Goal: Task Accomplishment & Management: Use online tool/utility

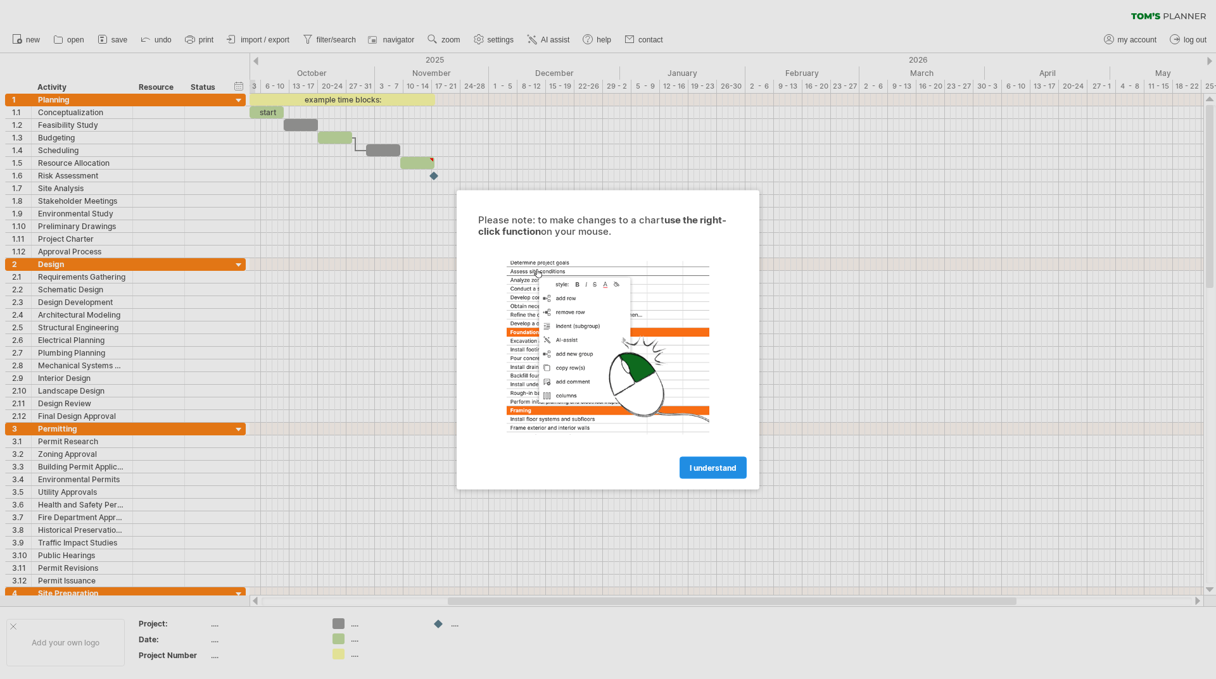
click at [729, 471] on span "I understand" at bounding box center [713, 467] width 47 height 9
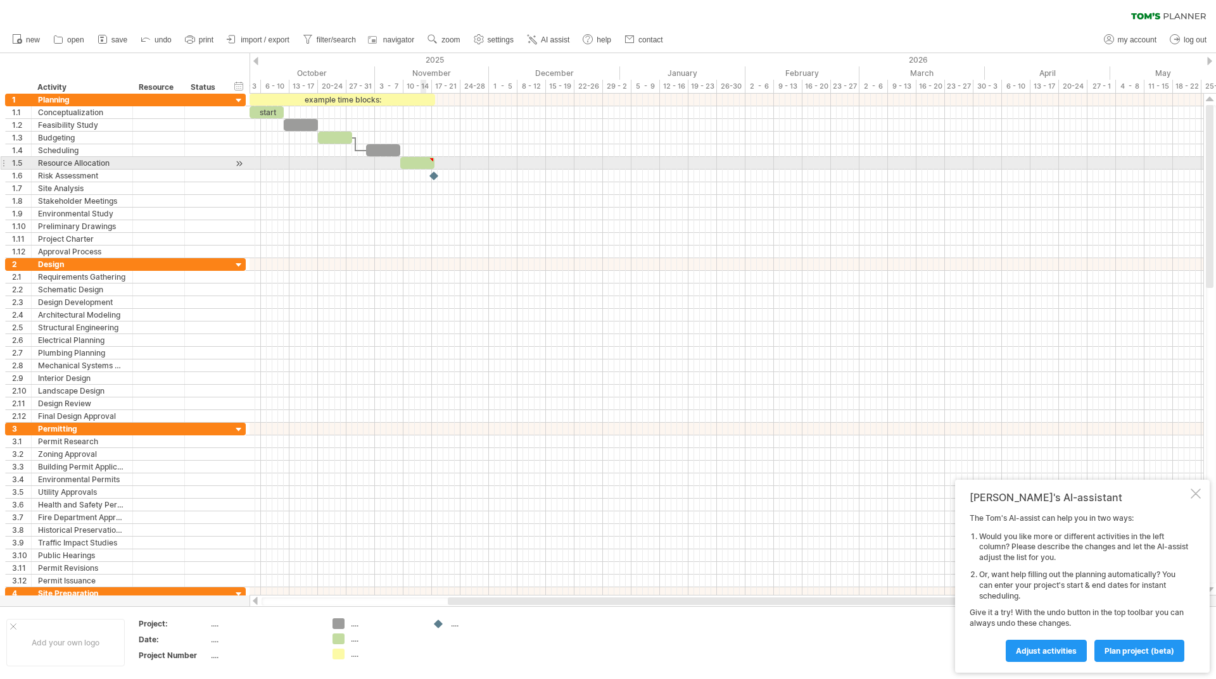
type textarea "**********"
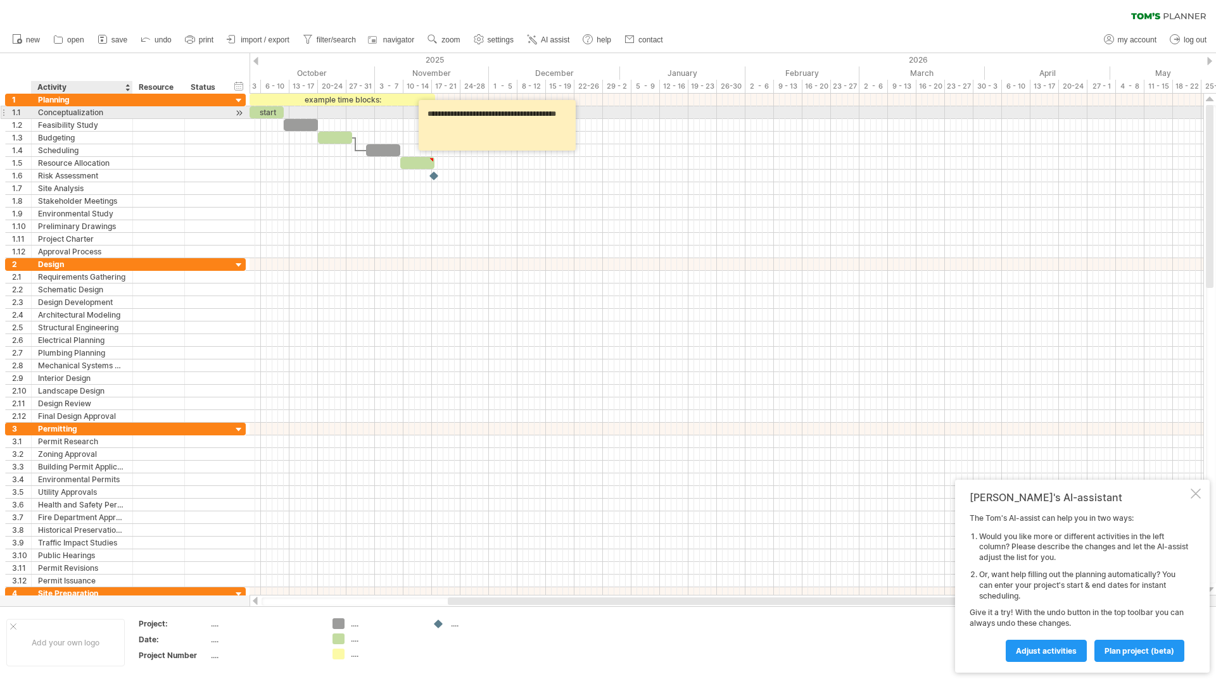
click at [60, 114] on div "Conceptualization" at bounding box center [82, 112] width 88 height 12
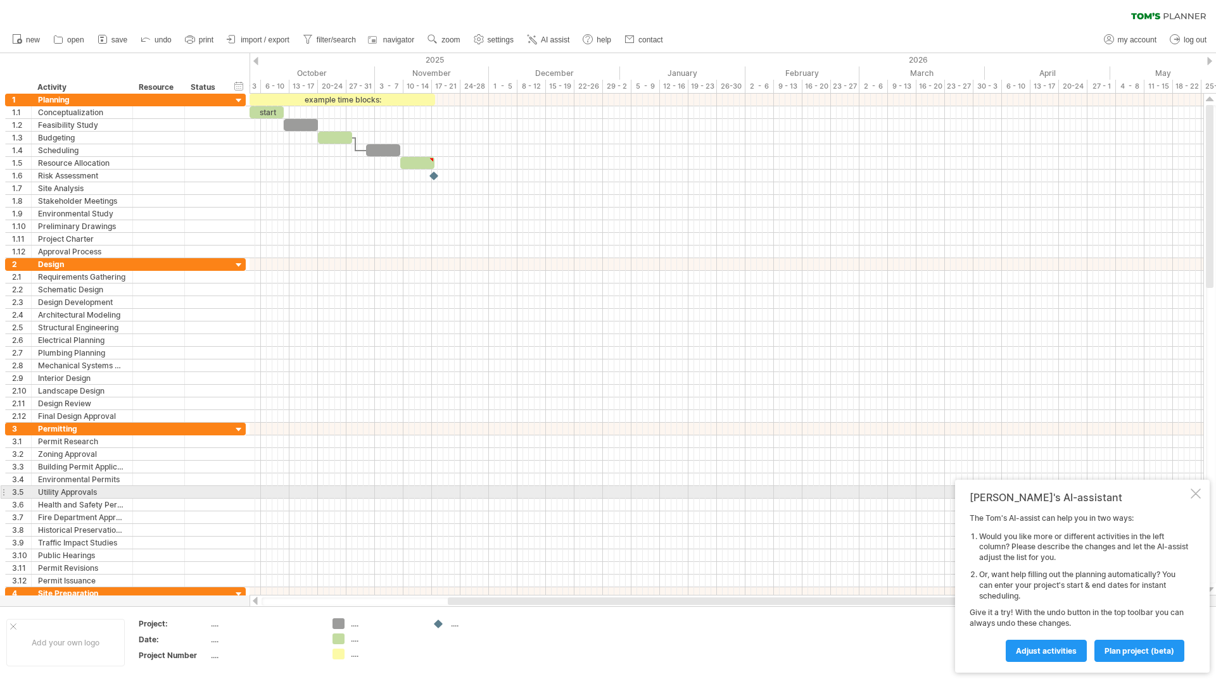
click at [1193, 497] on div at bounding box center [1195, 494] width 10 height 10
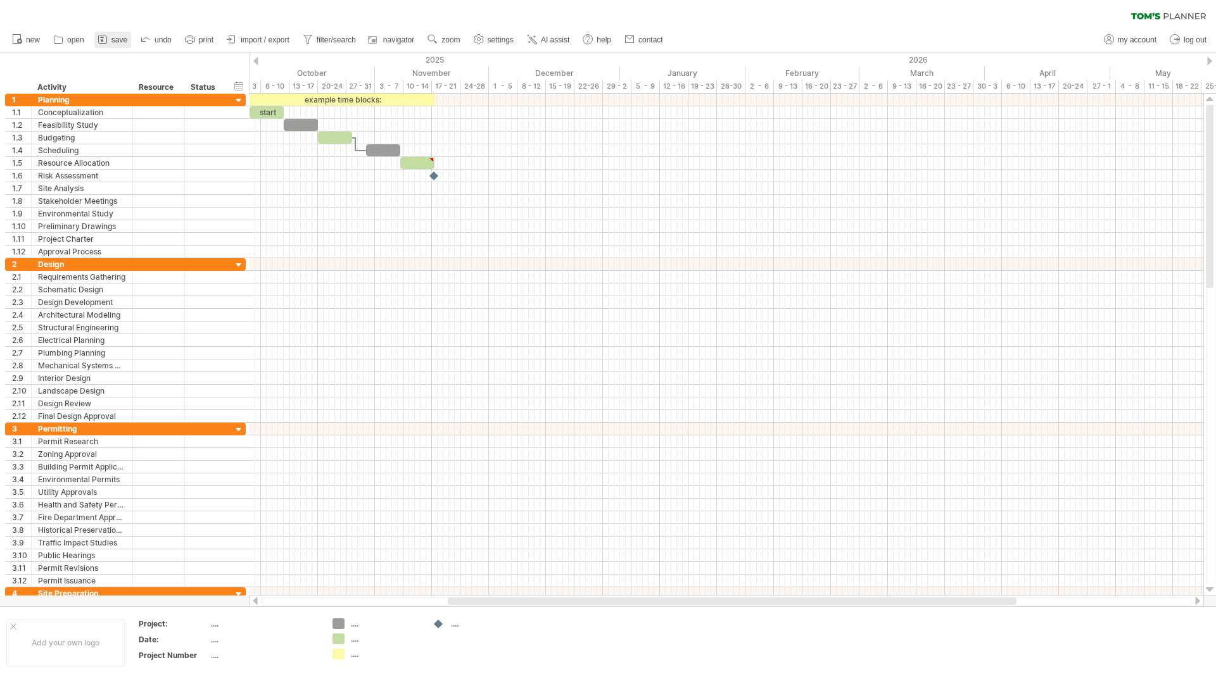
click at [106, 37] on icon at bounding box center [102, 39] width 13 height 13
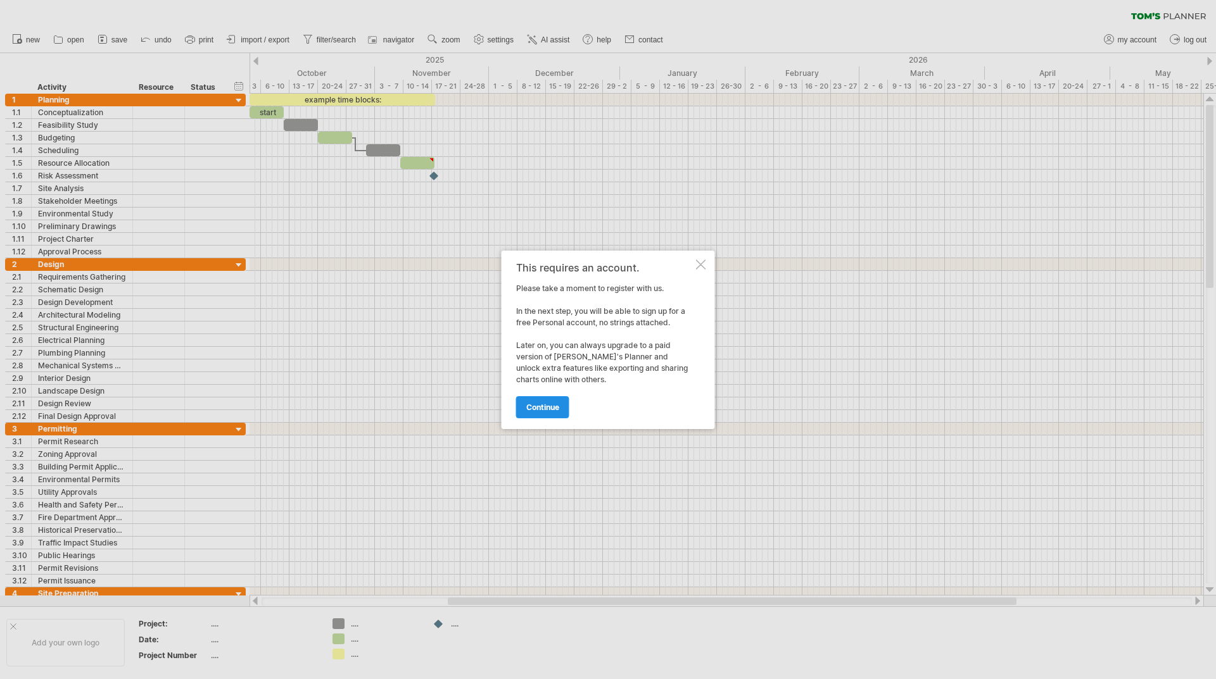
click at [548, 407] on span "continue" at bounding box center [542, 407] width 33 height 9
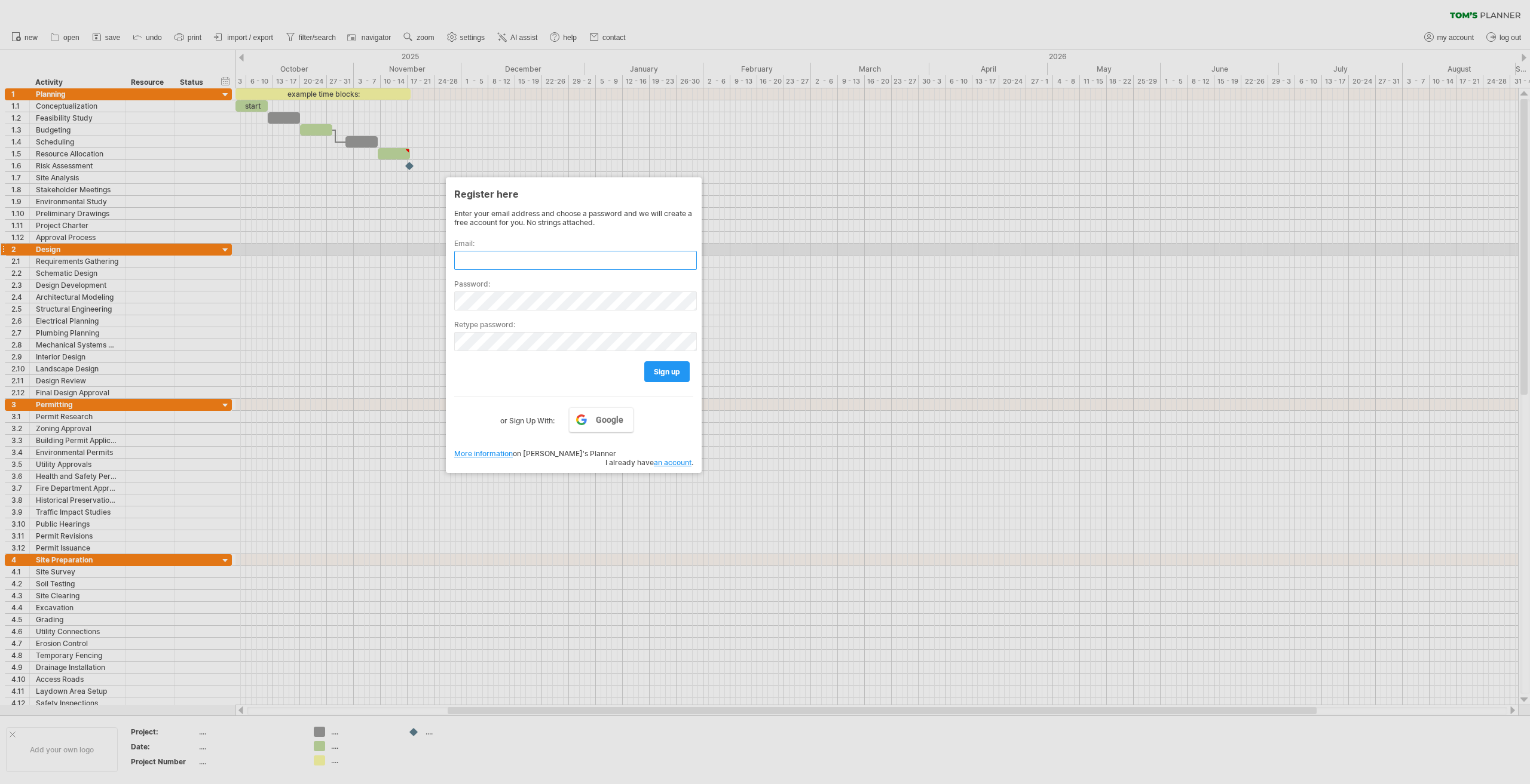
click at [562, 251] on input "text" at bounding box center [575, 260] width 243 height 19
type input "**********"
click at [443, 304] on div "Trying to reach [DOMAIN_NAME] Connected again... 0% clear filter new 1" at bounding box center [765, 392] width 1530 height 784
click at [486, 323] on label "Retype password:" at bounding box center [573, 324] width 239 height 8
click at [685, 380] on link "sign up" at bounding box center [667, 372] width 45 height 21
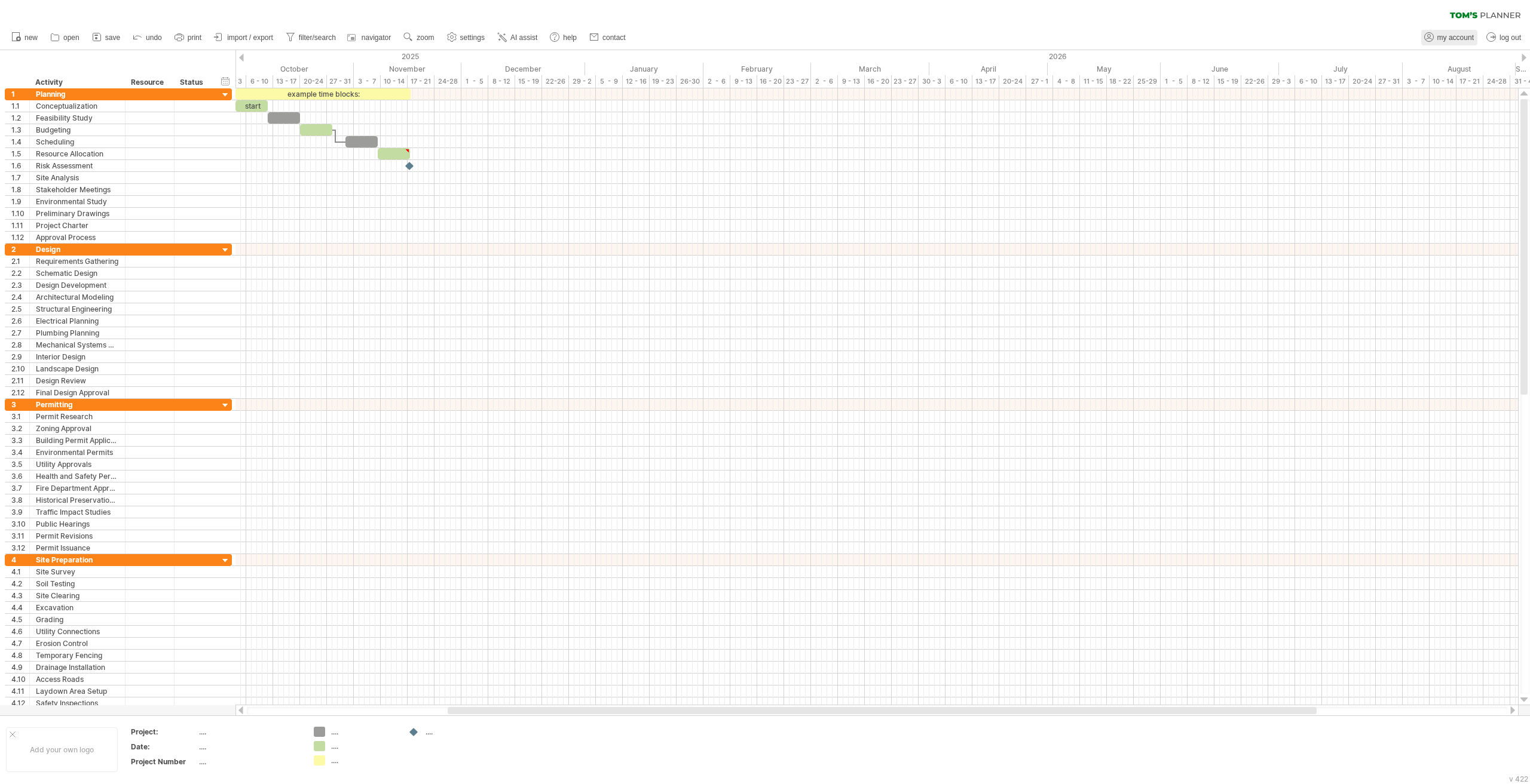
click at [1147, 40] on span "my account" at bounding box center [1455, 37] width 37 height 8
type input "**********"
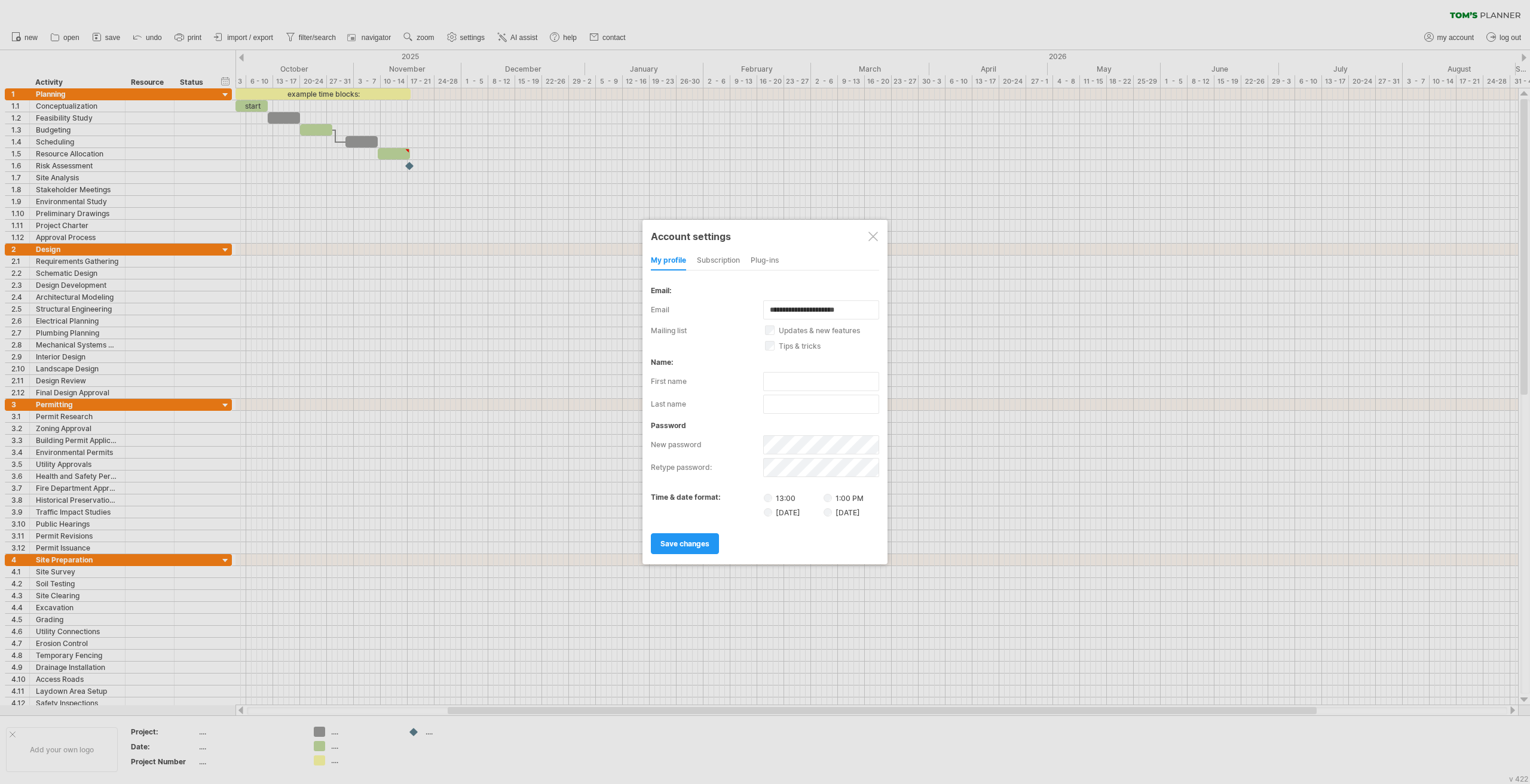
click at [720, 266] on div "subscription" at bounding box center [718, 261] width 43 height 19
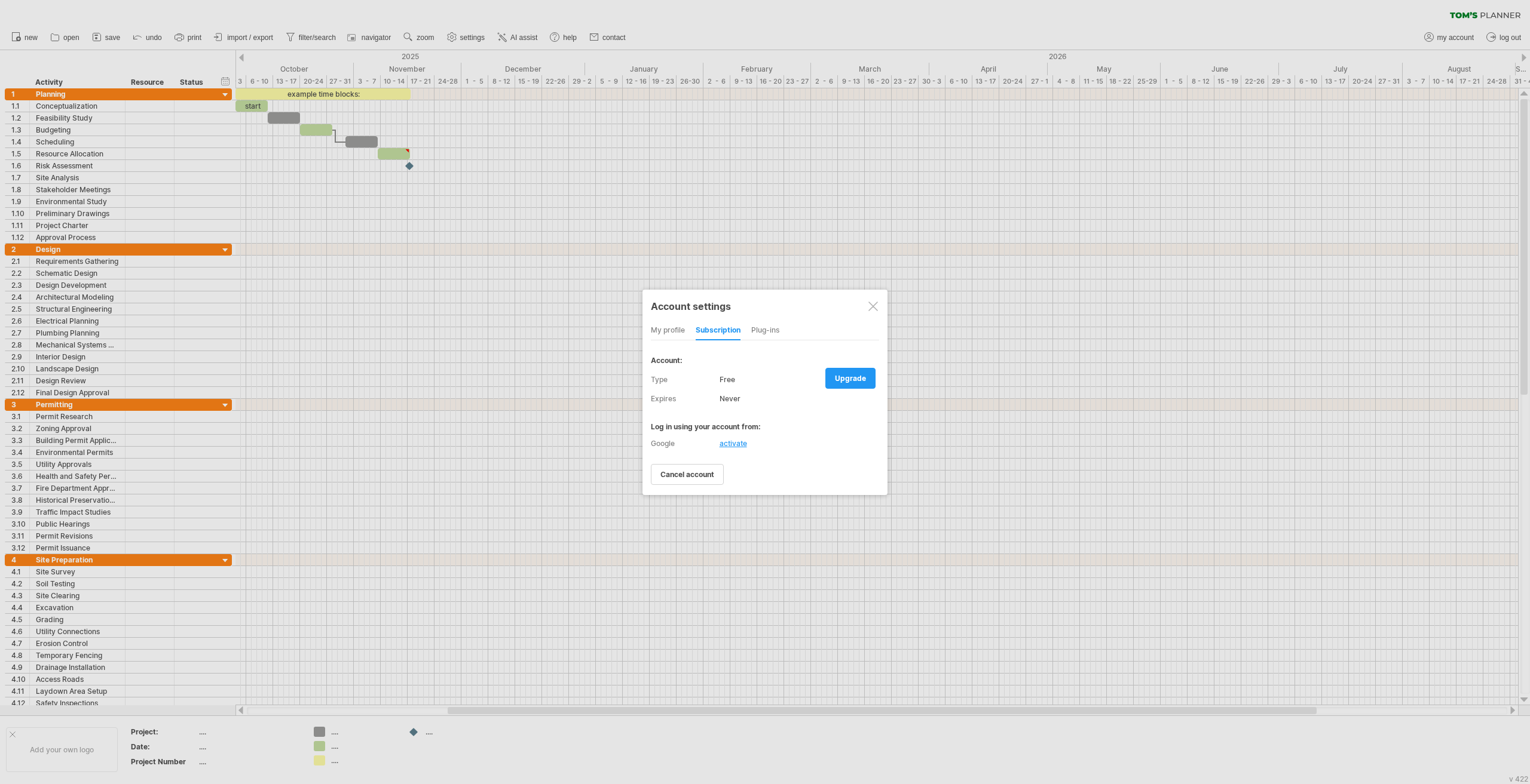
click at [773, 319] on div "Account settings my profile subscription Plug-ins subscription members charts W…" at bounding box center [765, 392] width 245 height 206
click at [771, 327] on div "Plug-ins" at bounding box center [765, 331] width 28 height 19
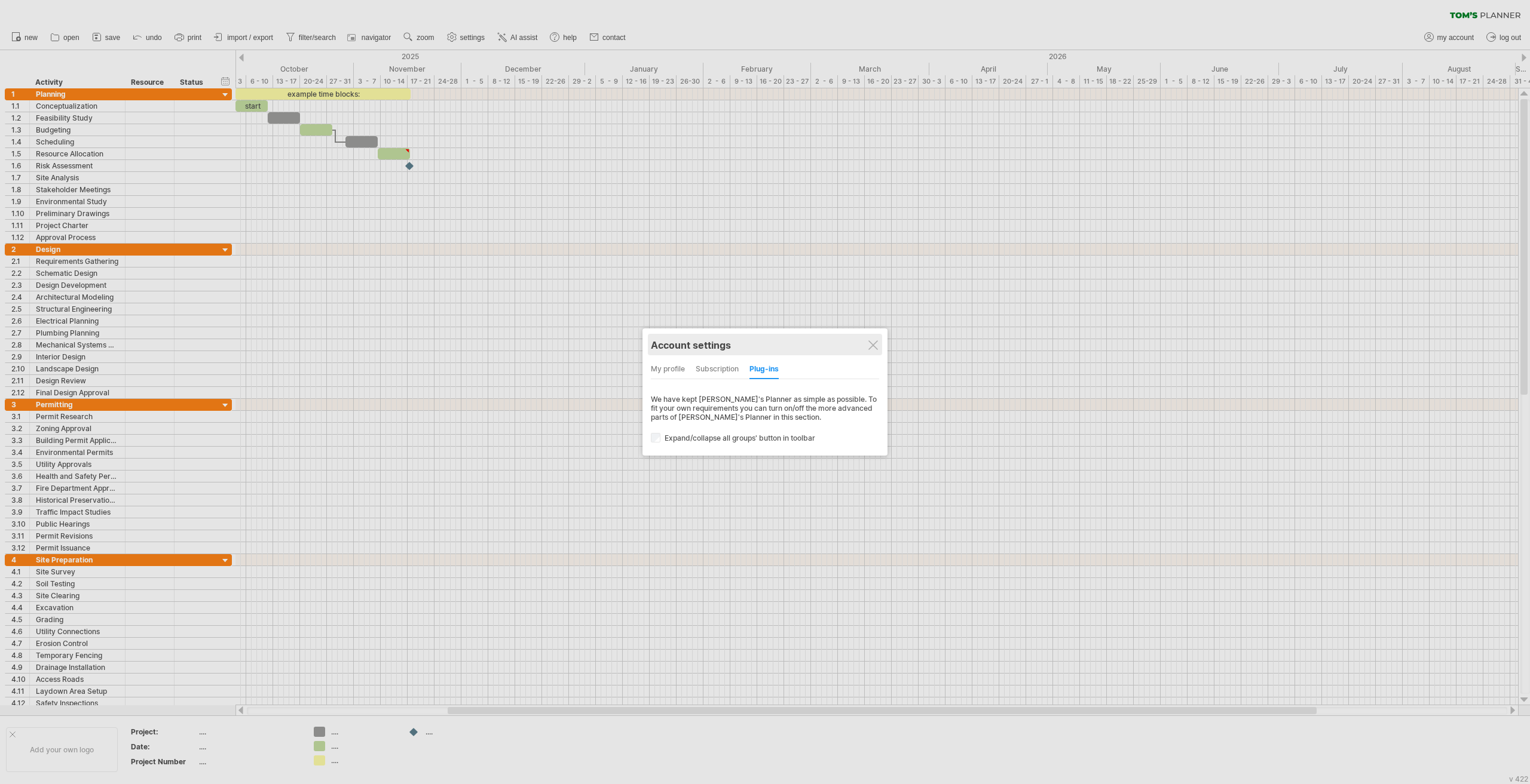
click at [867, 345] on div "Account settings" at bounding box center [765, 344] width 228 height 22
click at [868, 346] on div at bounding box center [873, 345] width 9 height 9
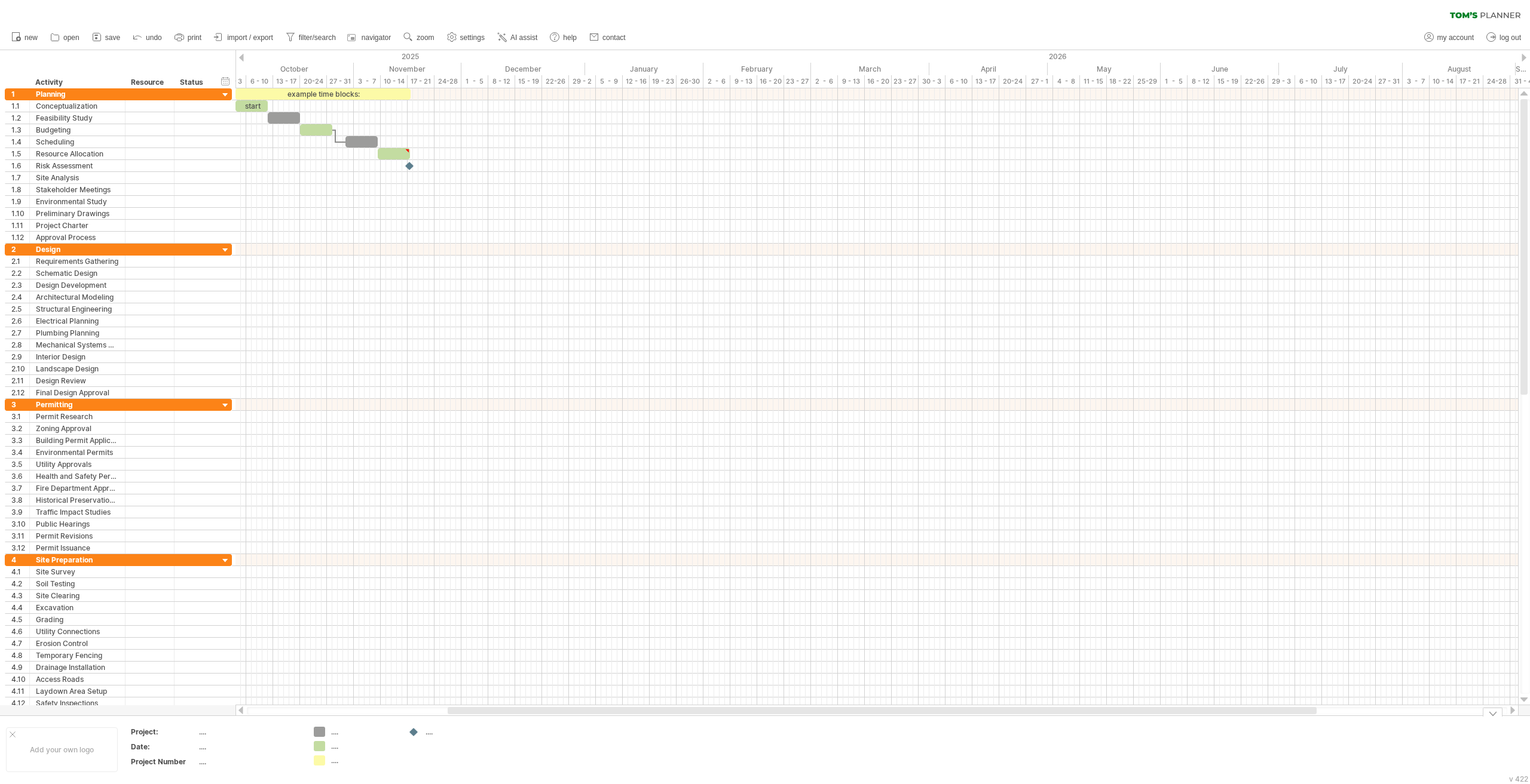
click at [332, 641] on td ".... .... ...." at bounding box center [355, 750] width 94 height 46
click at [309, 641] on td ".... .... ...." at bounding box center [355, 750] width 94 height 46
drag, startPoint x: 210, startPoint y: 734, endPoint x: 193, endPoint y: 735, distance: 17.0
click at [207, 641] on div "...." at bounding box center [249, 732] width 100 height 10
click at [185, 641] on div "Project:" at bounding box center [164, 732] width 66 height 10
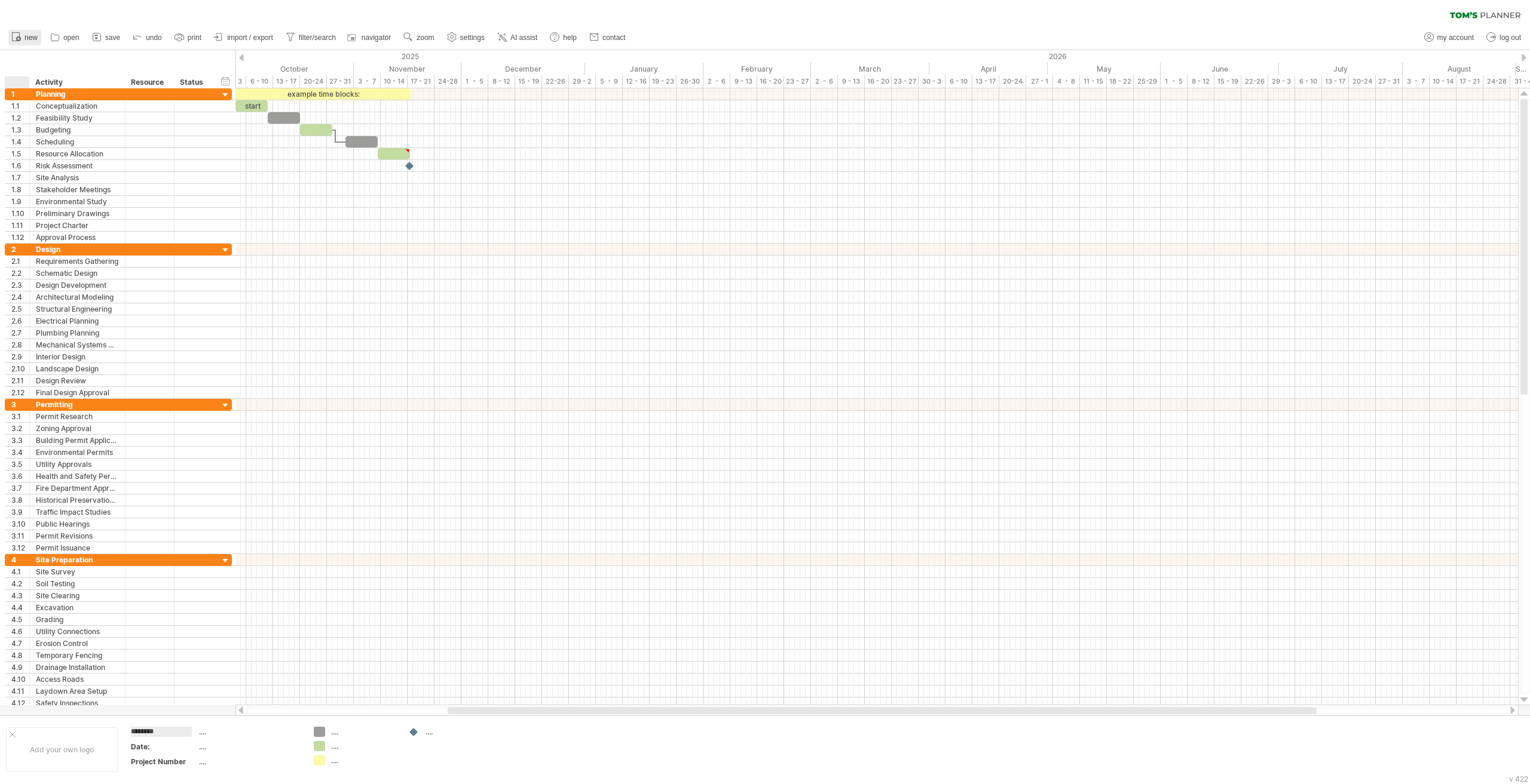
click at [17, 35] on icon at bounding box center [16, 36] width 12 height 12
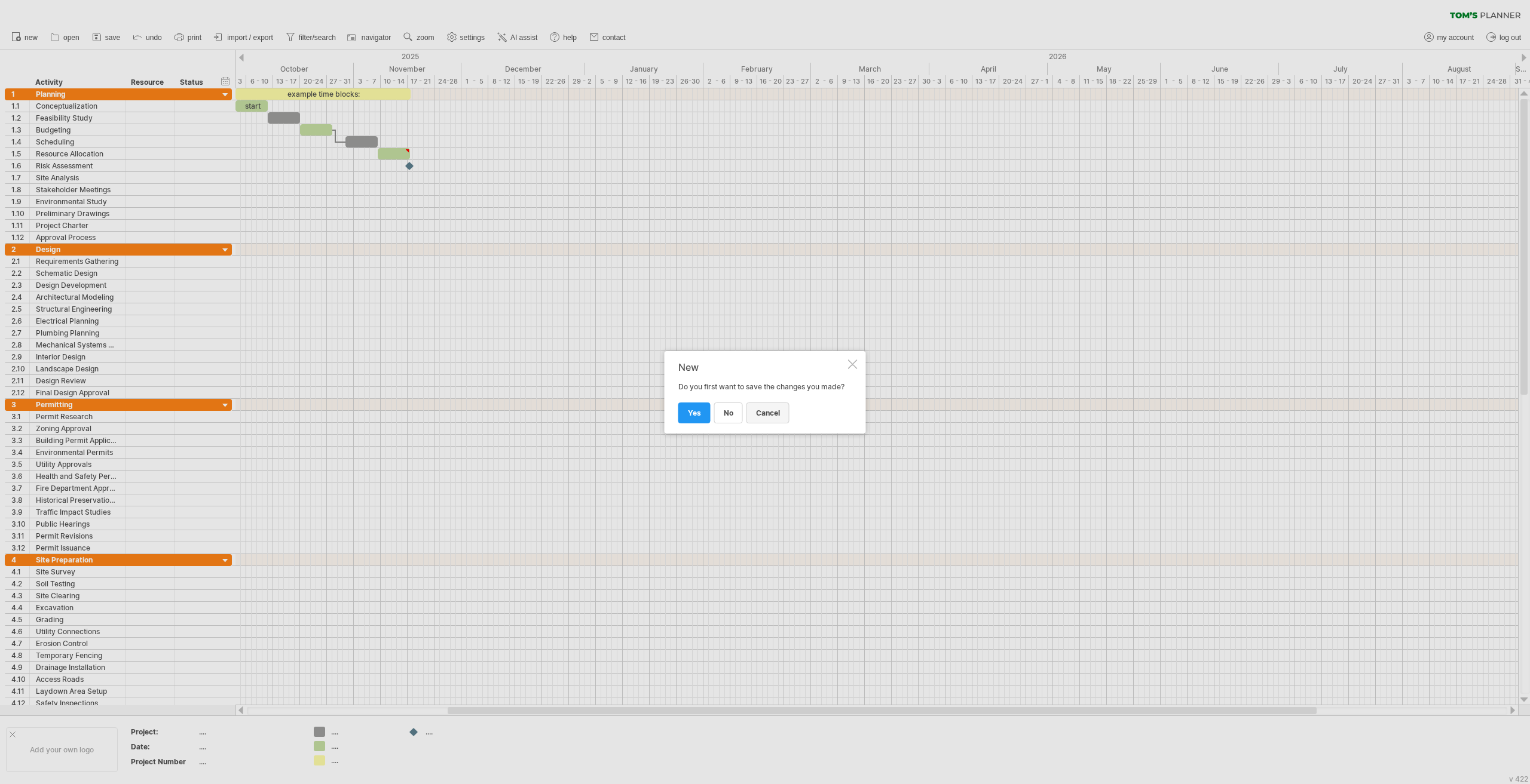
click at [786, 420] on link "cancel" at bounding box center [768, 413] width 43 height 21
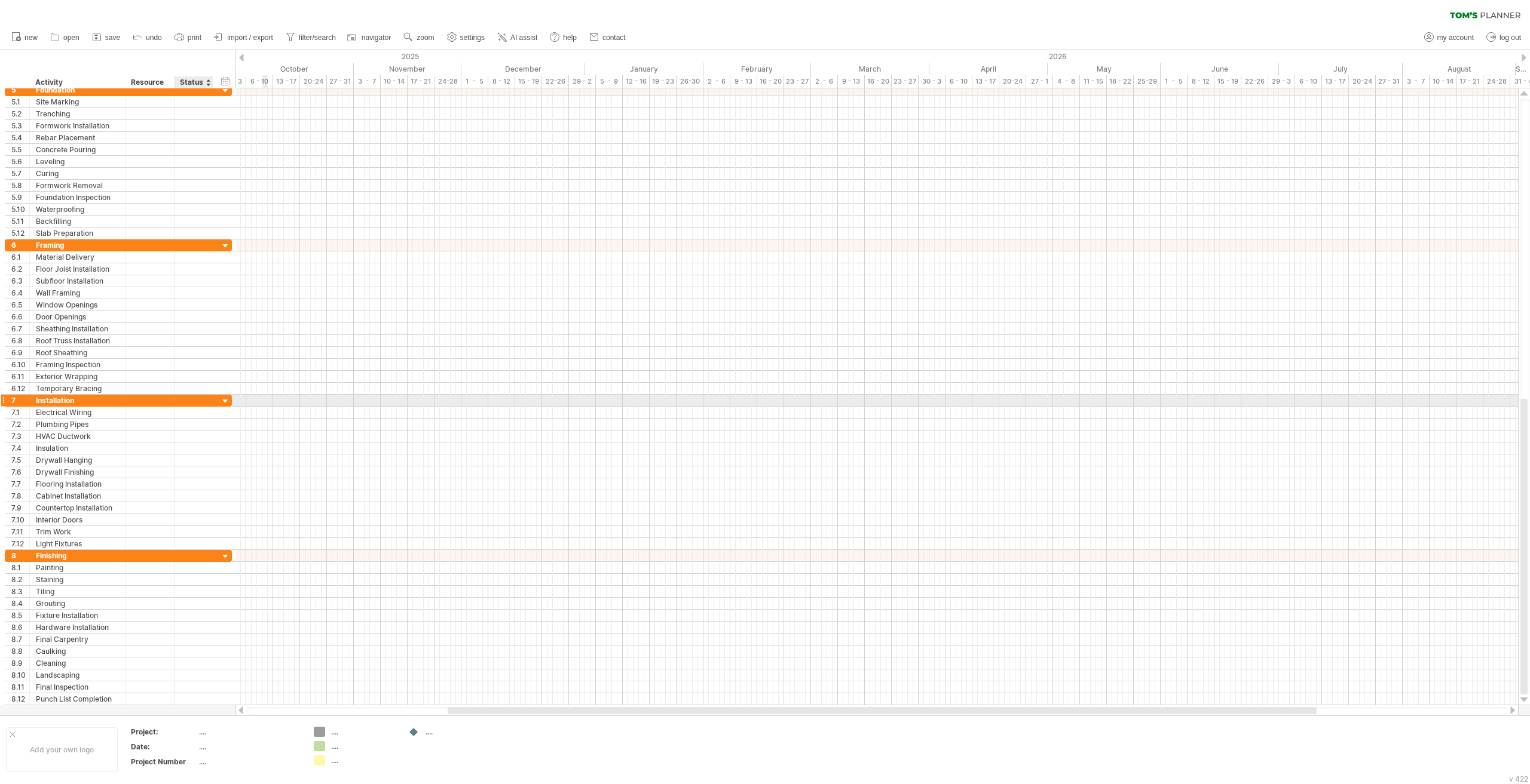
click at [227, 403] on div at bounding box center [226, 402] width 11 height 11
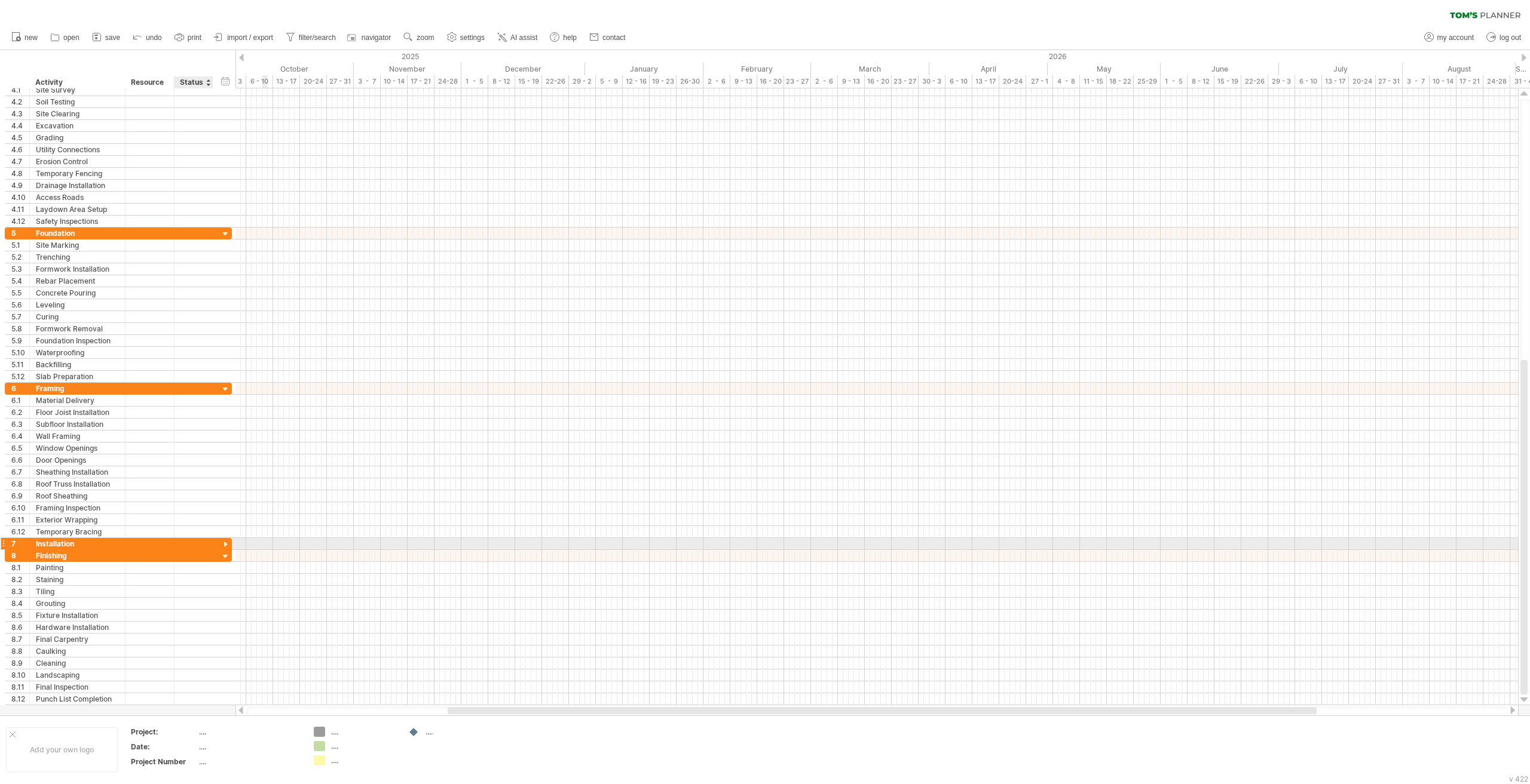
click at [225, 542] on div at bounding box center [226, 545] width 11 height 11
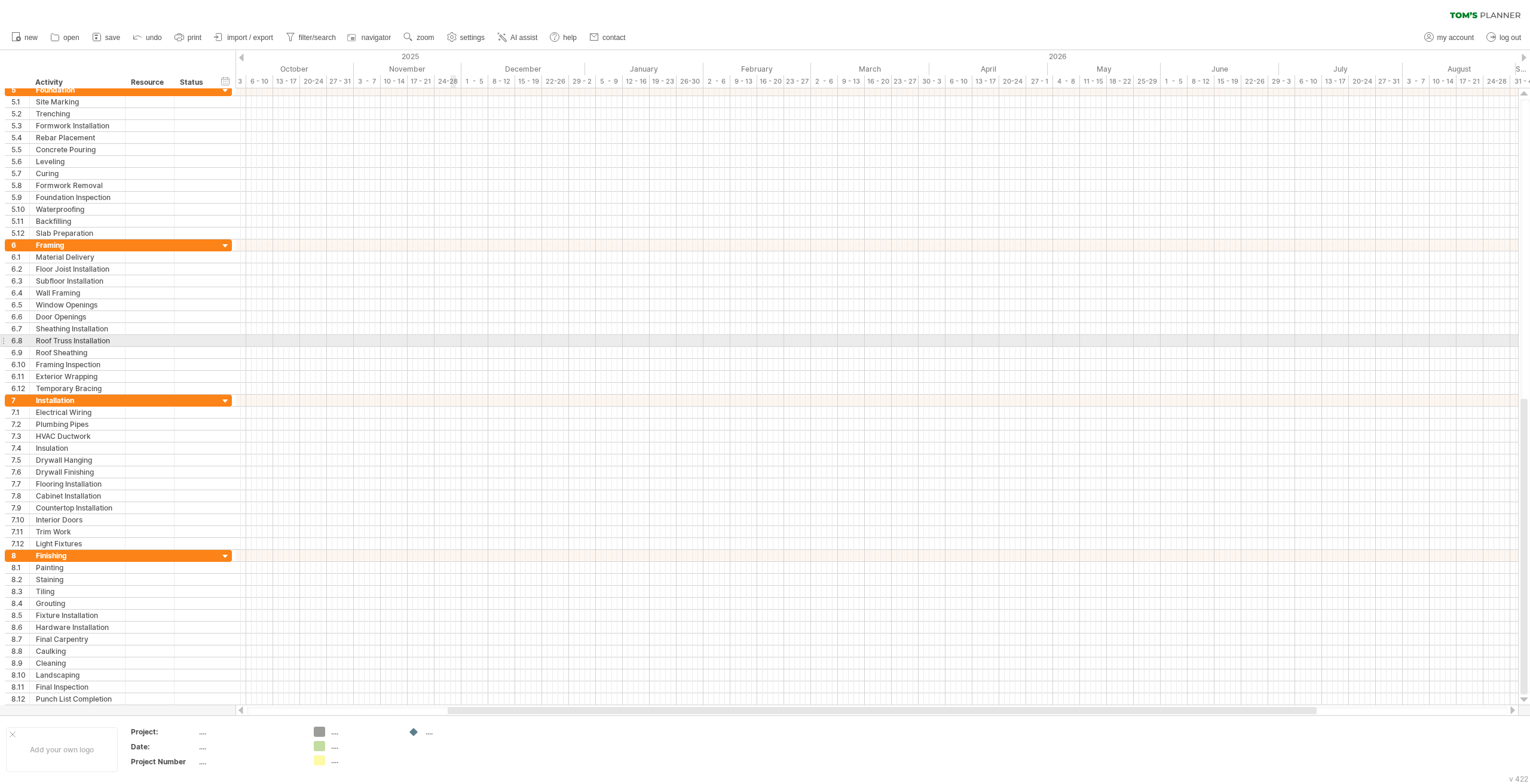
click at [454, 339] on div at bounding box center [876, 341] width 1283 height 12
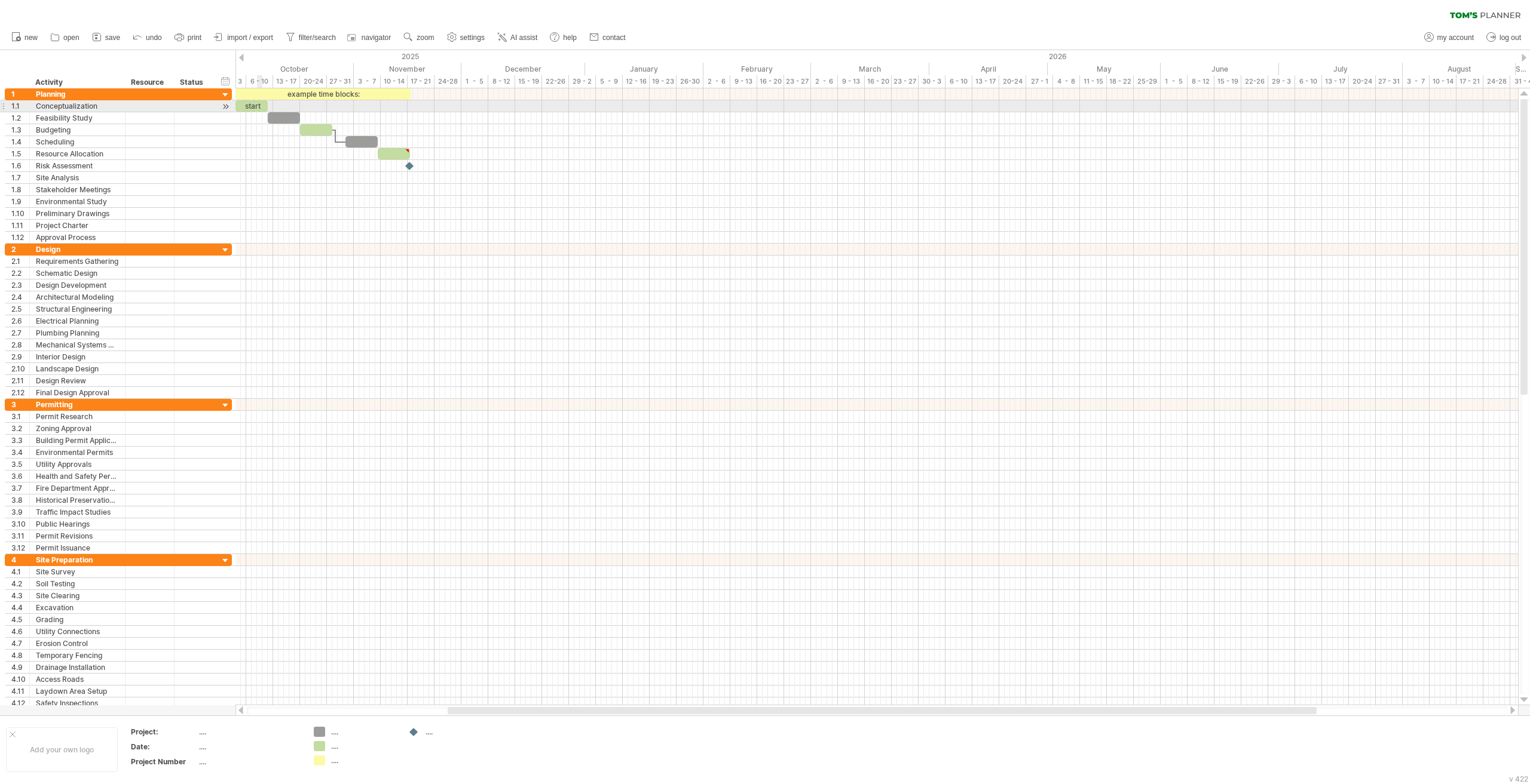
click at [259, 107] on div "start" at bounding box center [251, 106] width 32 height 11
click at [279, 116] on div at bounding box center [284, 118] width 32 height 11
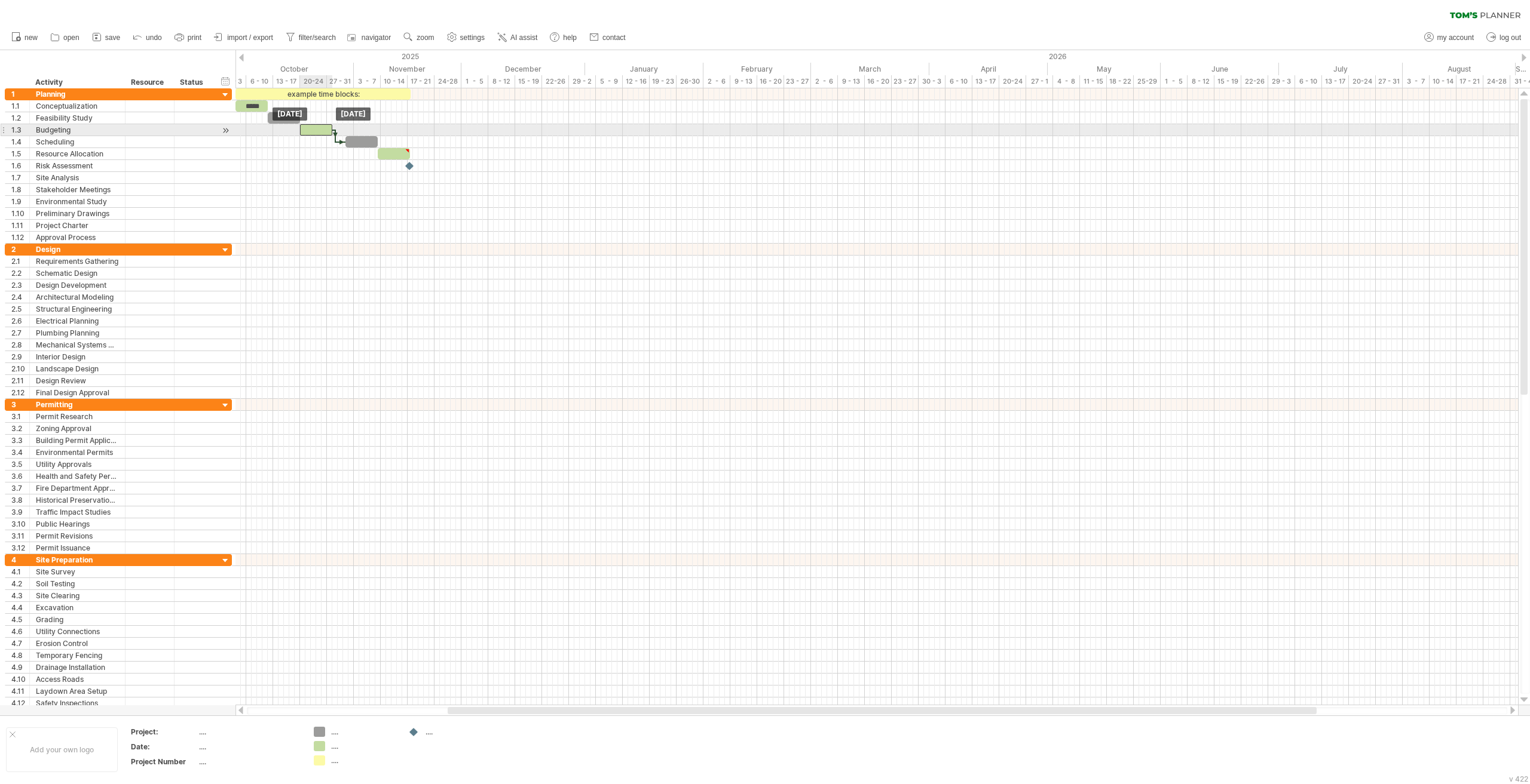
click at [306, 129] on div at bounding box center [316, 130] width 32 height 11
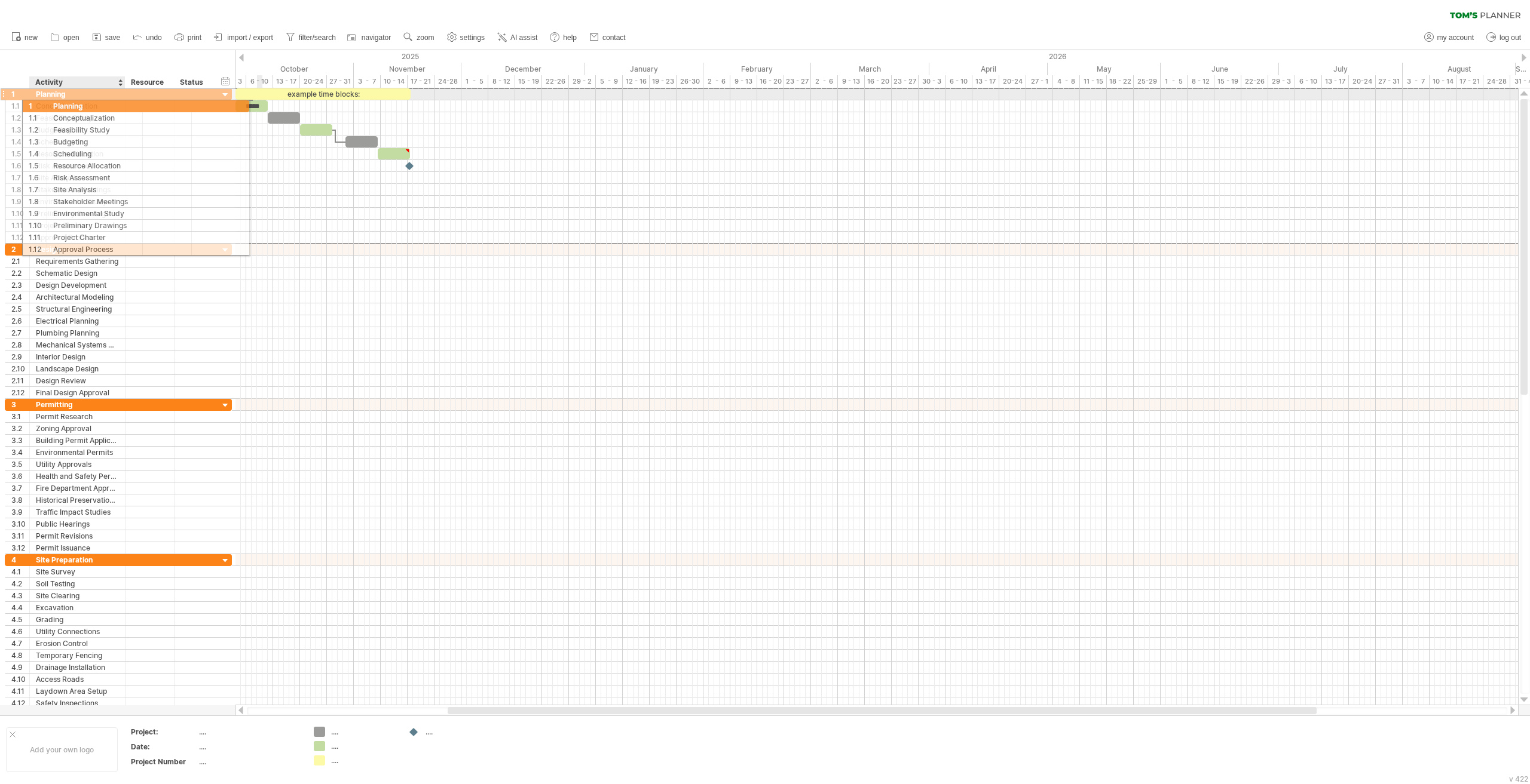
click at [11, 95] on div "1" at bounding box center [18, 94] width 25 height 11
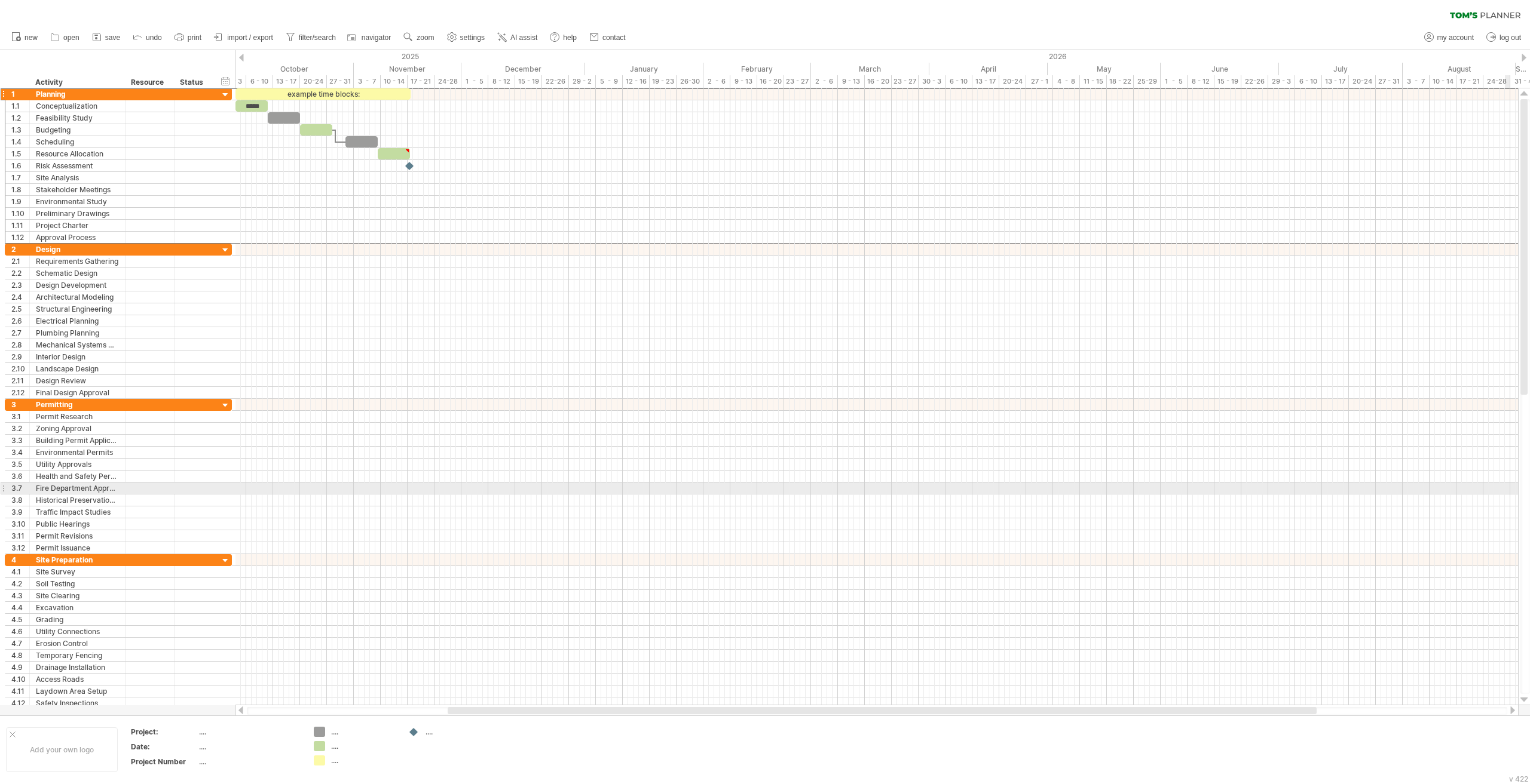
click at [1147, 488] on div at bounding box center [876, 489] width 1283 height 12
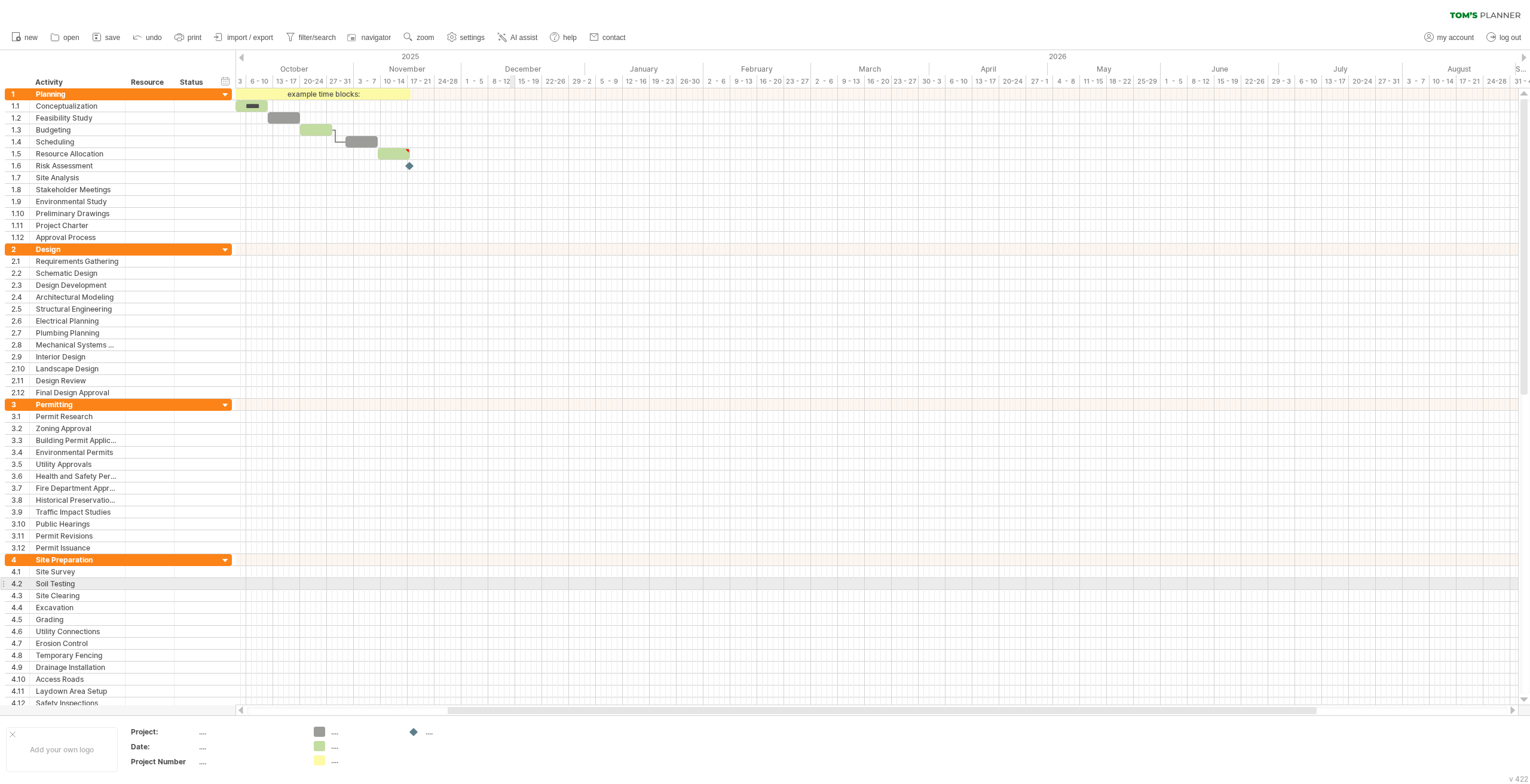
click at [514, 586] on div at bounding box center [876, 584] width 1283 height 12
